Goal: Task Accomplishment & Management: Manage account settings

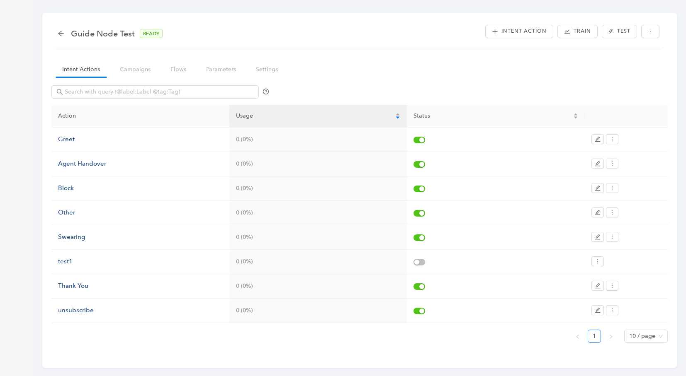
click at [21, 345] on div "Guide Node Test READY Intent Action Train Test Intent Actions Campaigns Flows P…" at bounding box center [343, 194] width 686 height 388
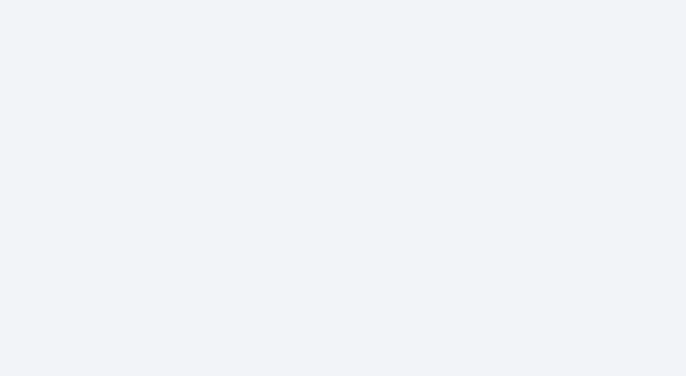
click at [130, 184] on body at bounding box center [343, 188] width 686 height 376
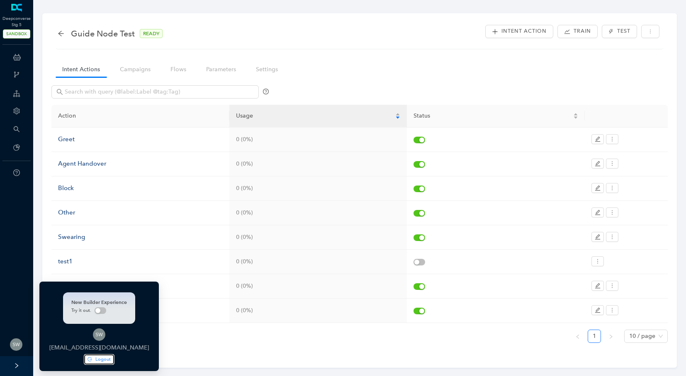
click at [95, 357] on span "Logout" at bounding box center [102, 359] width 15 height 7
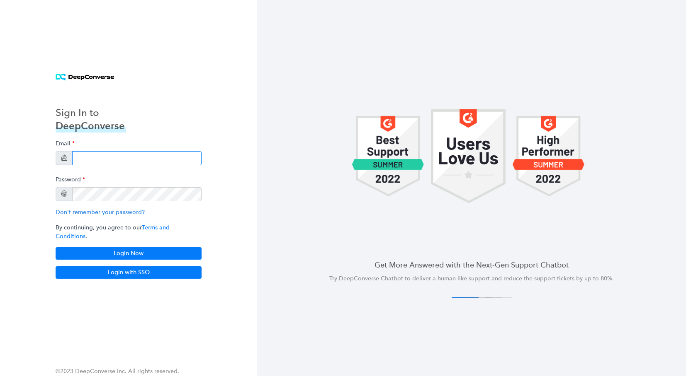
click at [86, 164] on input "email" at bounding box center [136, 158] width 129 height 14
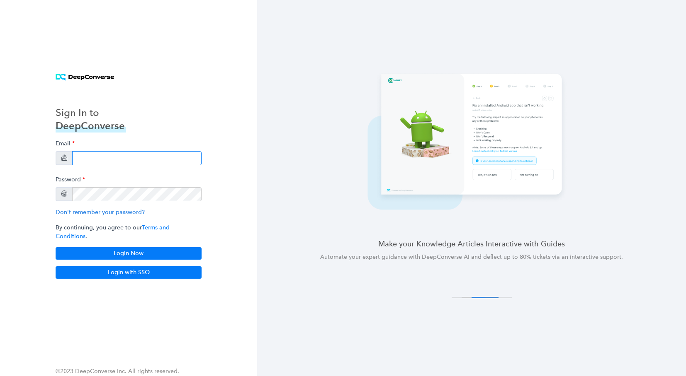
type input "[EMAIL_ADDRESS][DOMAIN_NAME]"
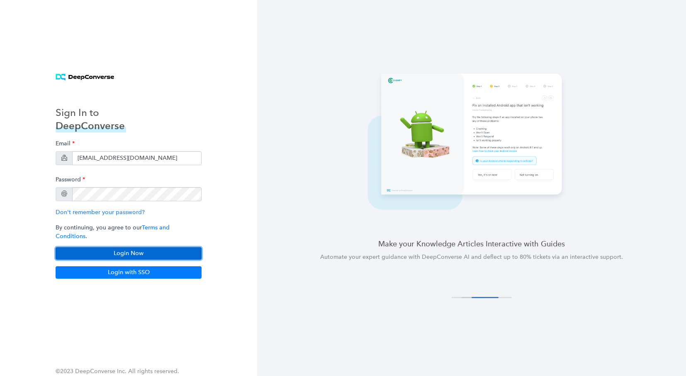
click at [168, 249] on button "Login Now" at bounding box center [129, 254] width 146 height 12
